Goal: Information Seeking & Learning: Learn about a topic

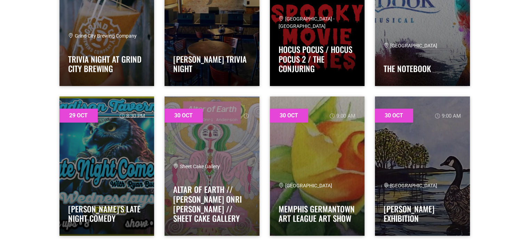
scroll to position [15896, 0]
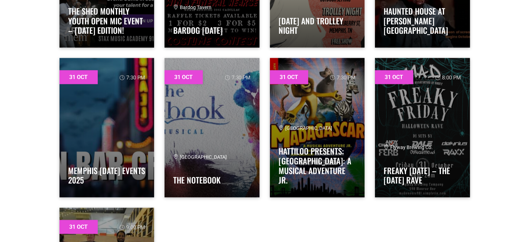
scroll to position [17403, 0]
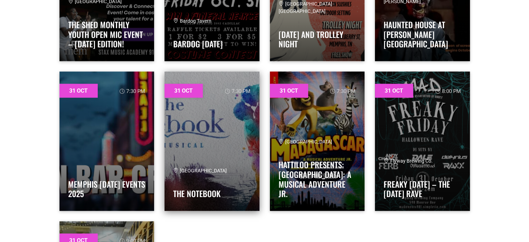
click at [239, 147] on link at bounding box center [211, 141] width 95 height 139
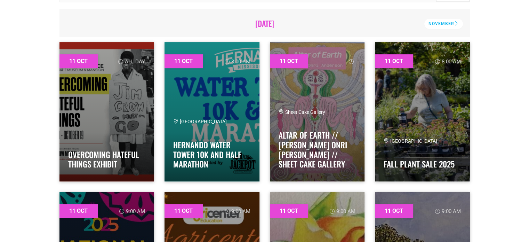
scroll to position [148, 0]
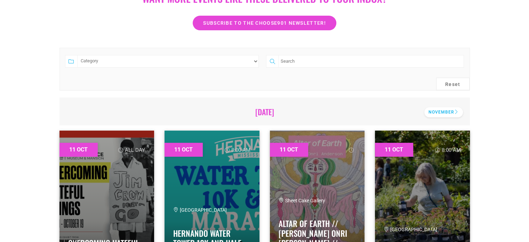
click at [449, 110] on div "November" at bounding box center [443, 112] width 39 height 10
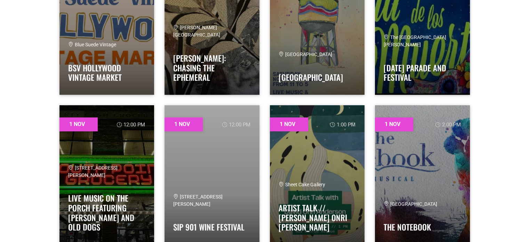
scroll to position [670, 0]
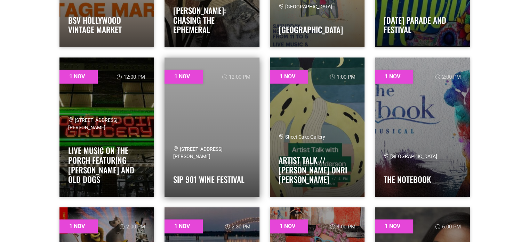
click at [227, 112] on link at bounding box center [211, 126] width 95 height 139
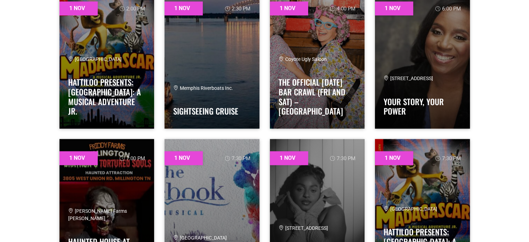
scroll to position [844, 0]
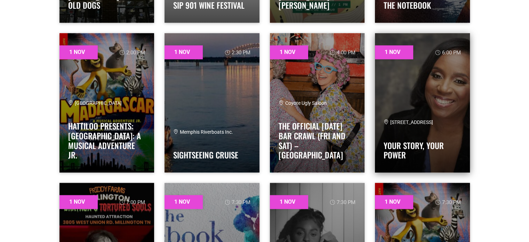
click at [424, 92] on link at bounding box center [422, 102] width 95 height 139
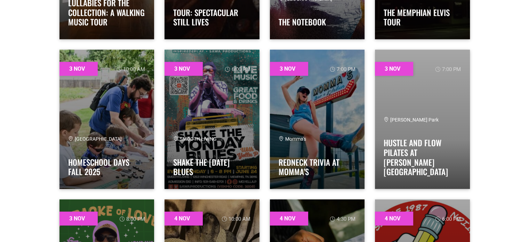
scroll to position [1713, 0]
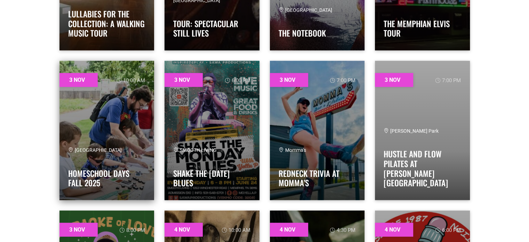
click at [123, 123] on link at bounding box center [106, 130] width 95 height 139
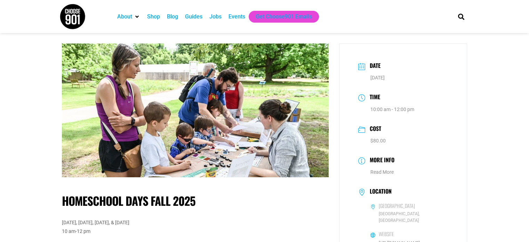
click at [292, 200] on h1 "Homeschool Days Fall 2025" at bounding box center [195, 201] width 267 height 14
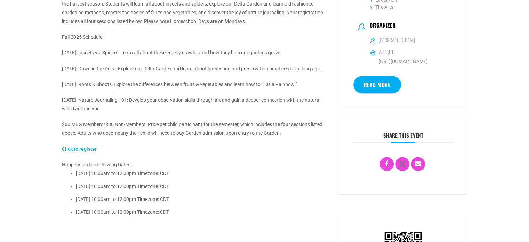
scroll to position [290, 0]
